Goal: Task Accomplishment & Management: Manage account settings

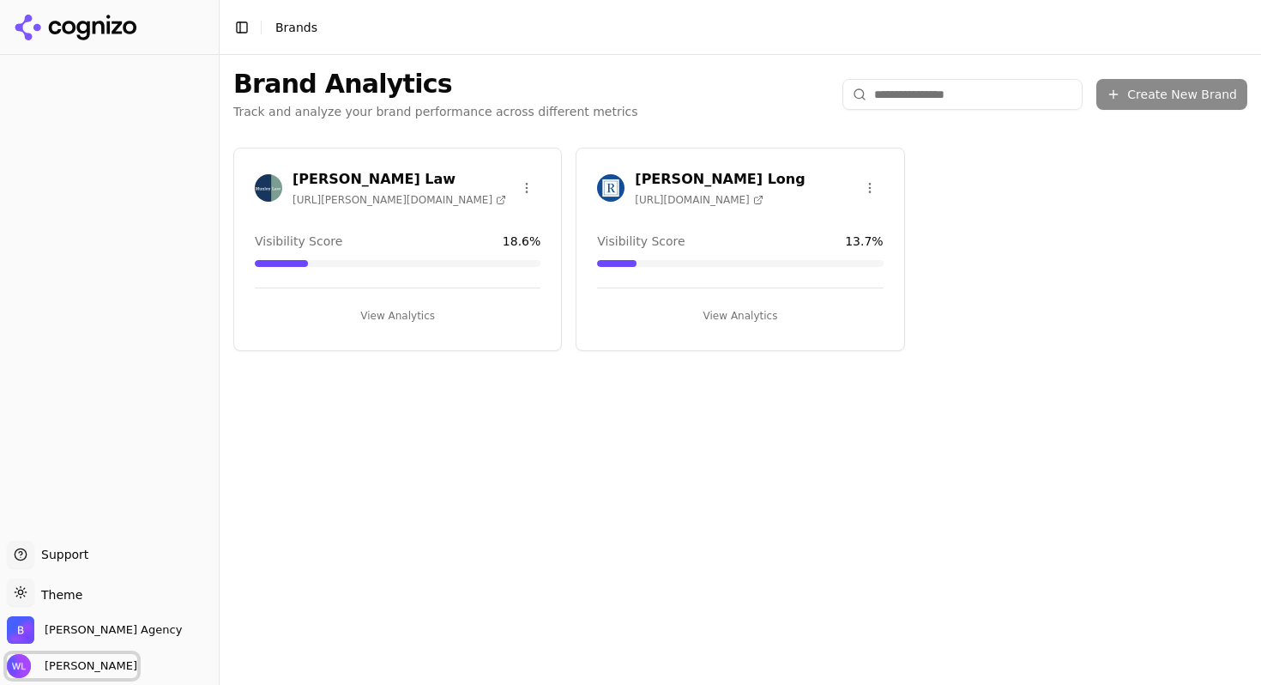
click at [110, 667] on span "[PERSON_NAME]" at bounding box center [88, 665] width 100 height 15
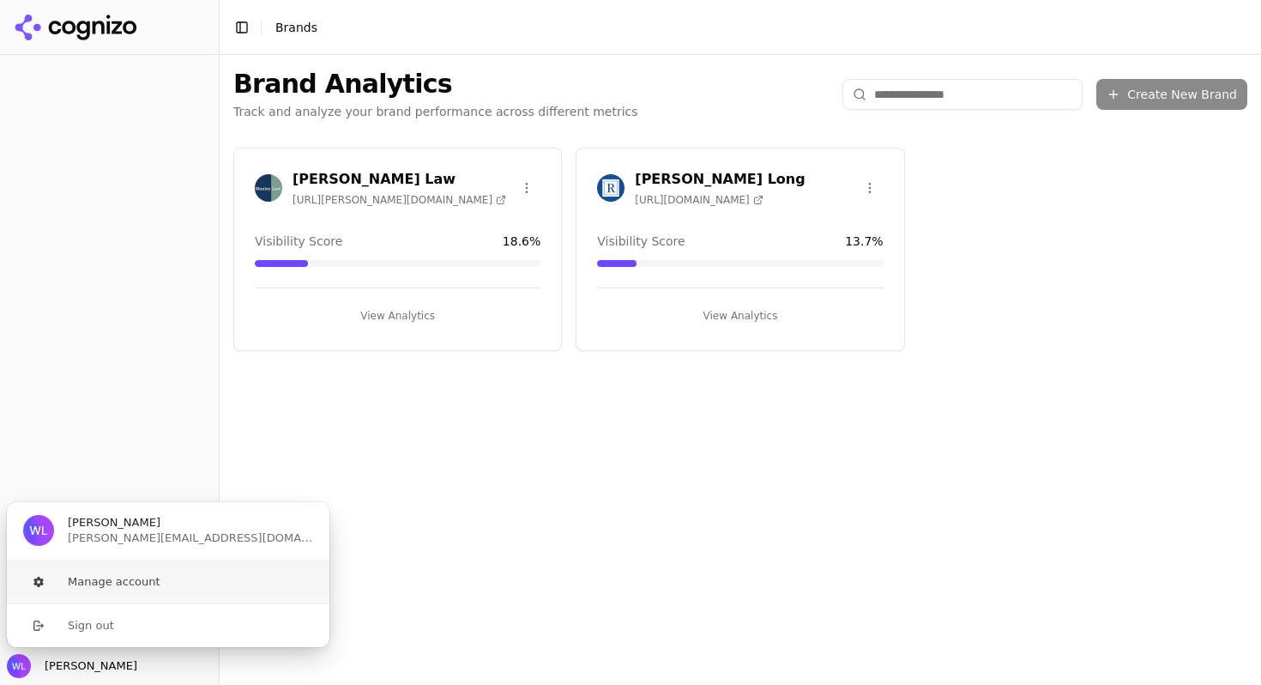
click at [121, 589] on button "Manage account" at bounding box center [168, 581] width 324 height 43
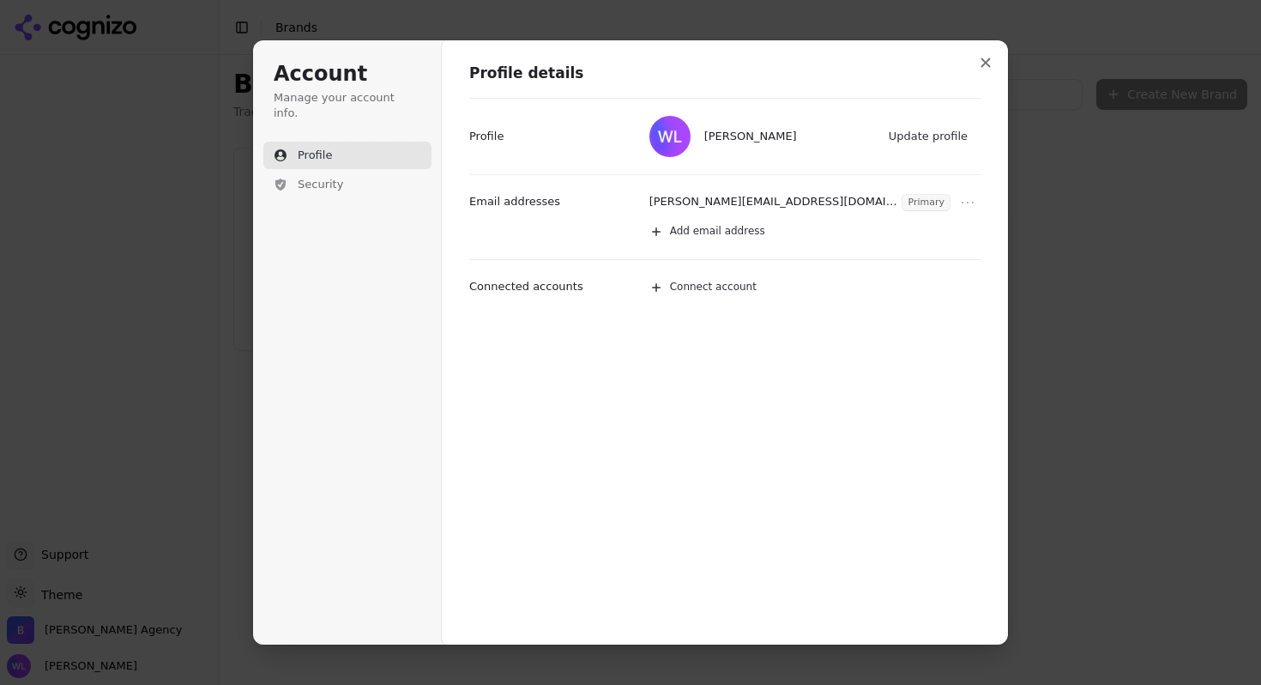
click at [337, 197] on div "Account Manage your account info. Profile Security" at bounding box center [347, 164] width 168 height 206
click at [959, 82] on h1 "Profile details" at bounding box center [725, 73] width 512 height 21
click at [980, 72] on button "Close modal" at bounding box center [985, 62] width 31 height 31
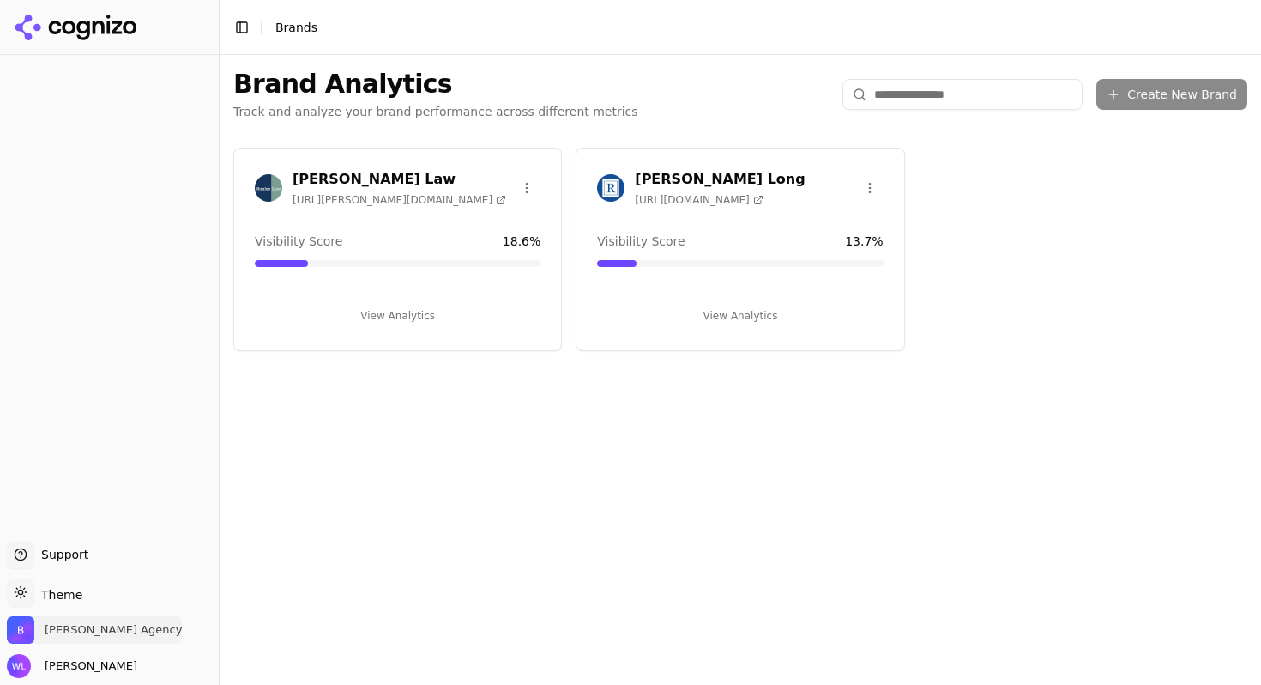
click at [69, 628] on span "[PERSON_NAME] Agency" at bounding box center [113, 629] width 137 height 15
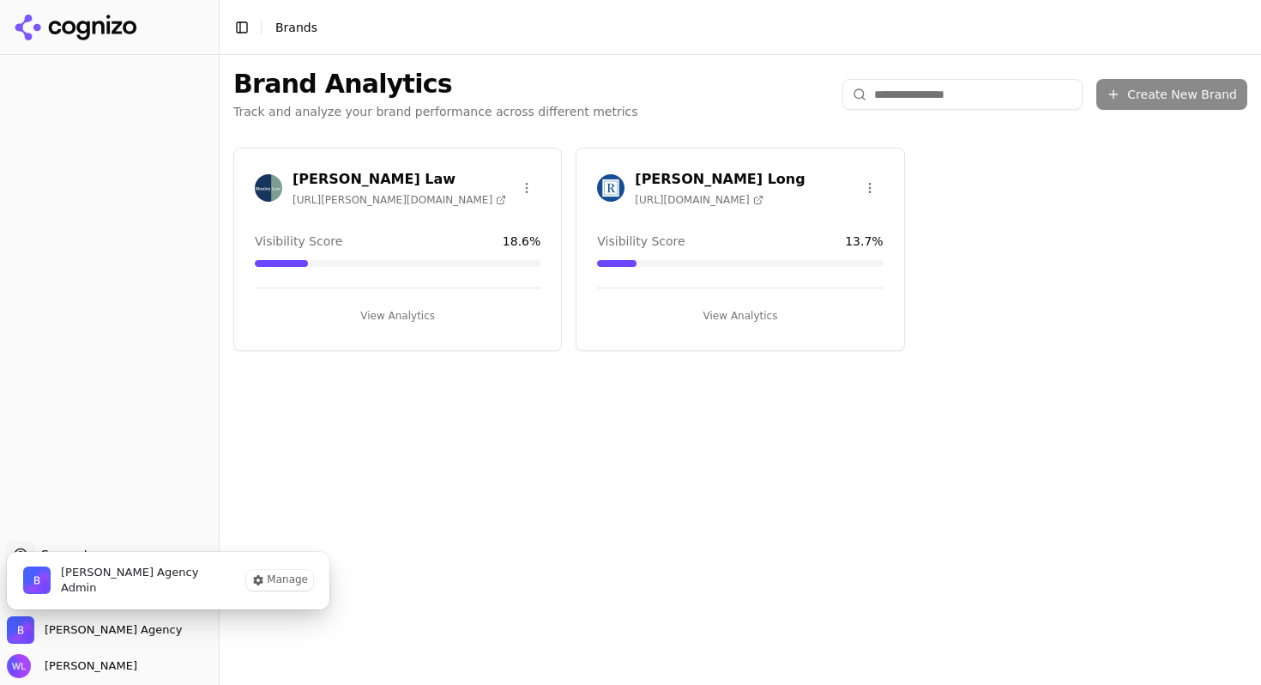
click at [125, 584] on span "[PERSON_NAME] Agency Admin" at bounding box center [110, 580] width 209 height 58
click at [294, 575] on button "Manage" at bounding box center [279, 580] width 67 height 21
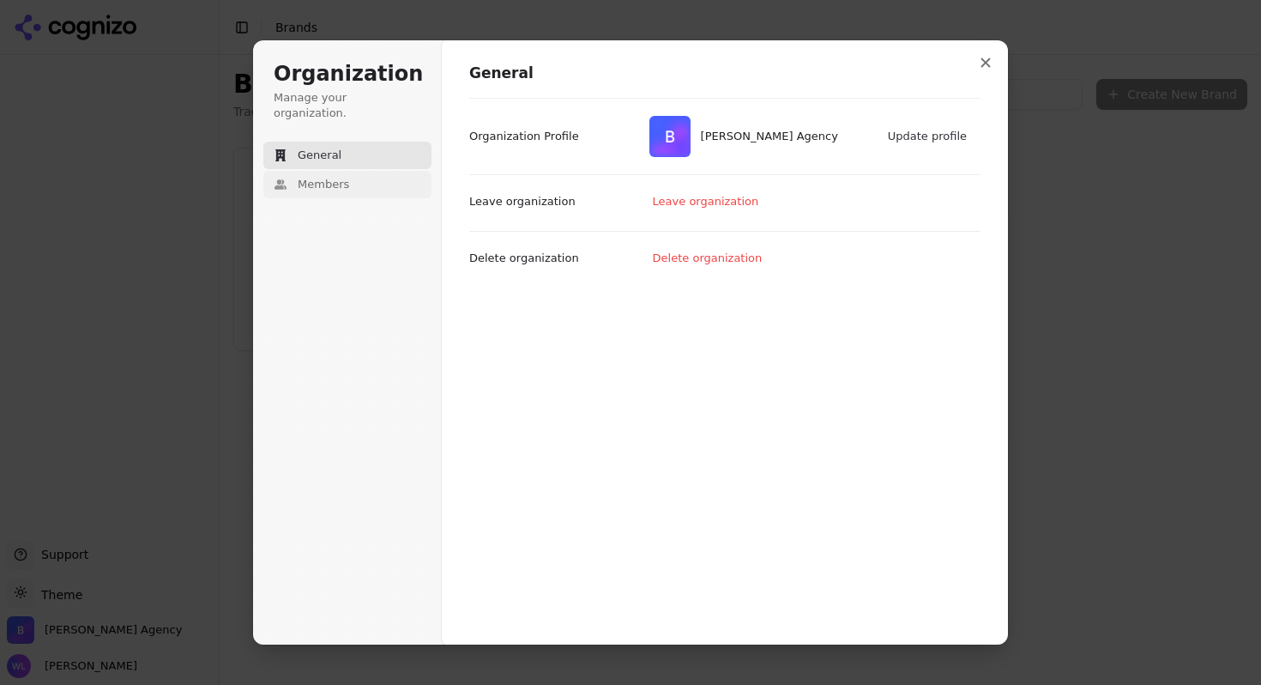
click at [305, 177] on span "Members" at bounding box center [323, 184] width 51 height 15
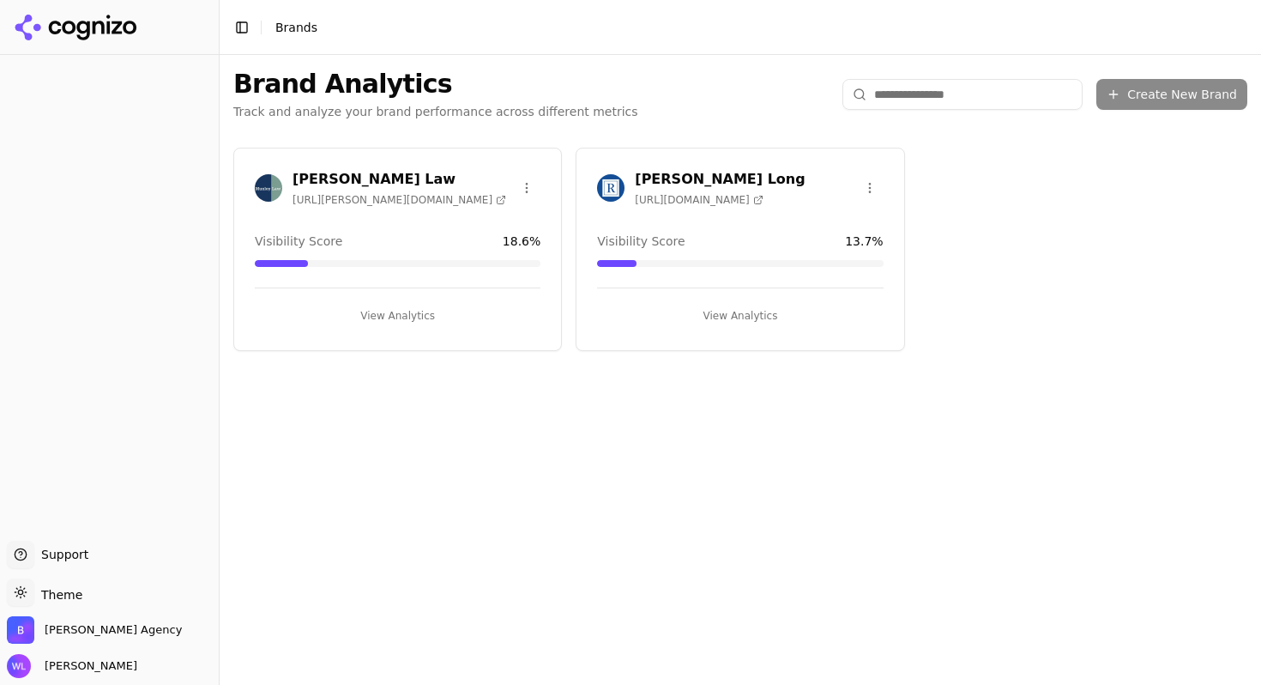
click at [75, 33] on icon at bounding box center [76, 28] width 124 height 26
